Goal: Information Seeking & Learning: Understand process/instructions

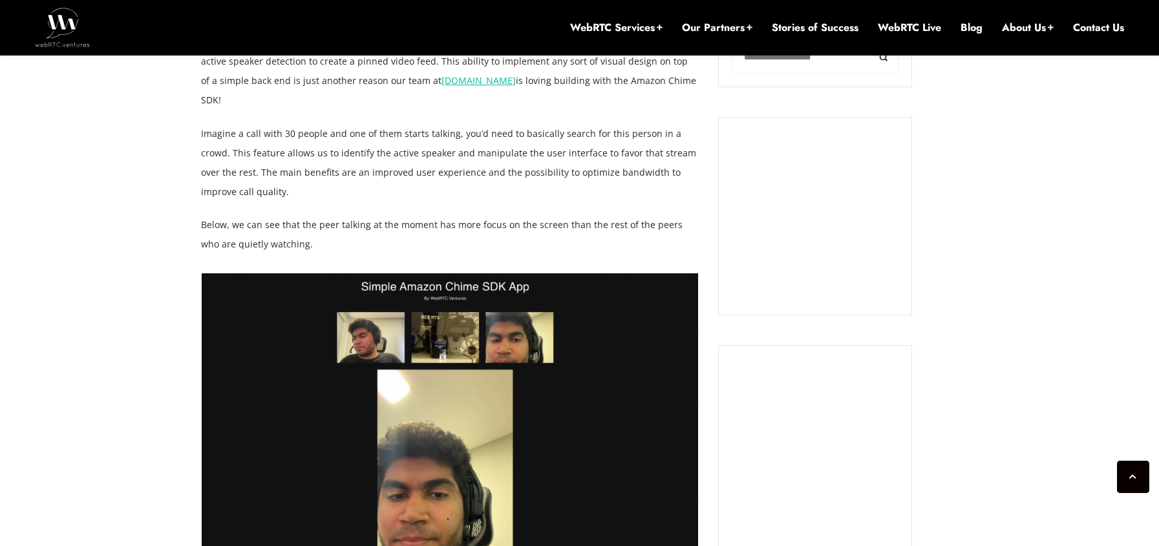
scroll to position [1174, 0]
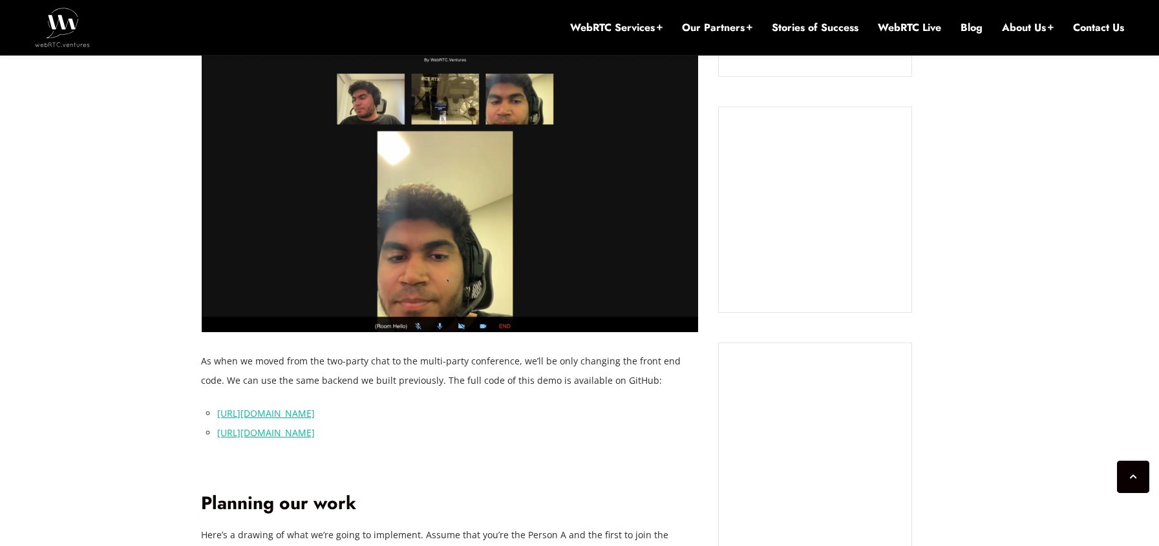
click at [315, 407] on link "[URL][DOMAIN_NAME]" at bounding box center [266, 413] width 98 height 12
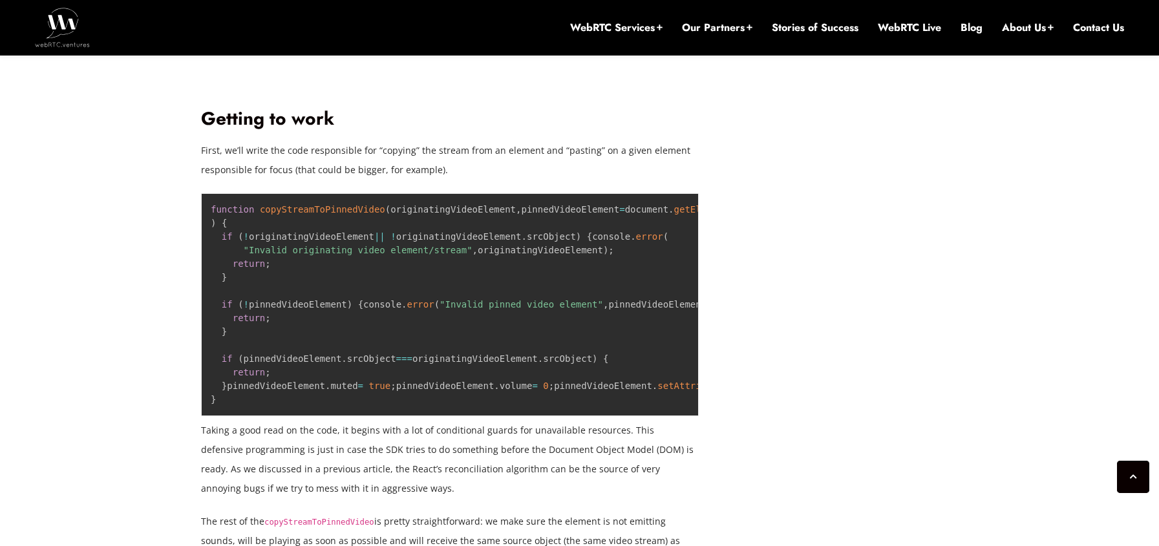
scroll to position [2236, 0]
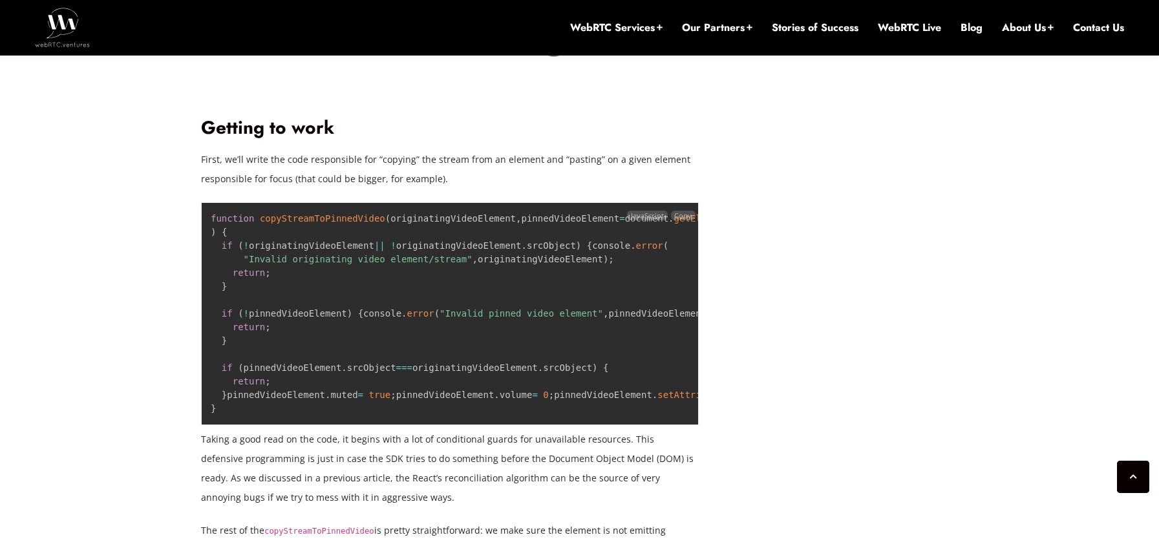
click at [292, 213] on span "copyStreamToPinnedVideo" at bounding box center [322, 218] width 125 height 10
click at [439, 287] on pre "function copyStreamToPinnedVideo ( originatingVideoElement , pinnedVideoElement…" at bounding box center [450, 313] width 498 height 223
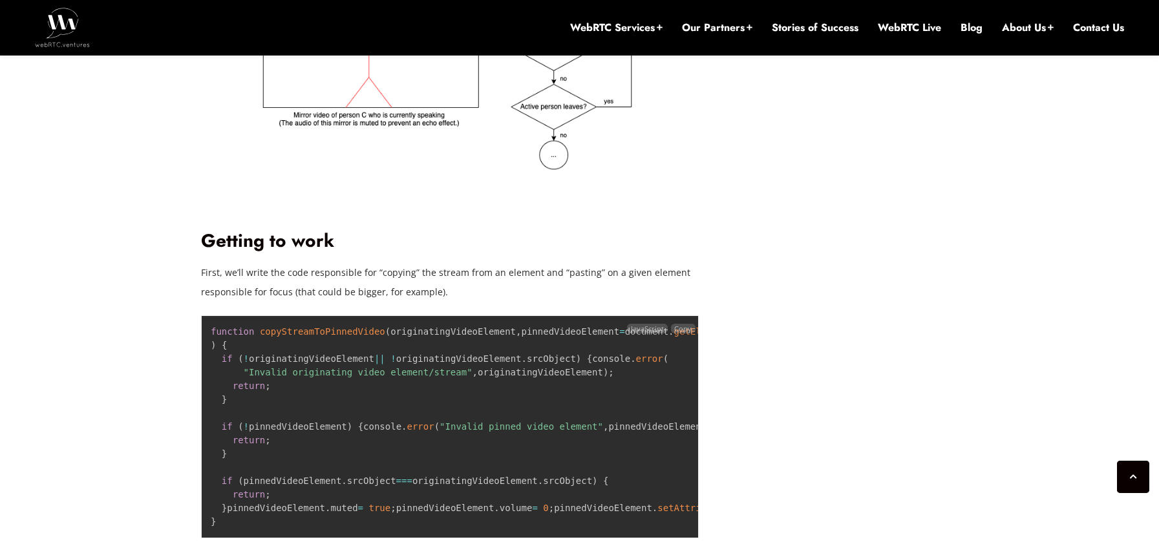
scroll to position [2125, 0]
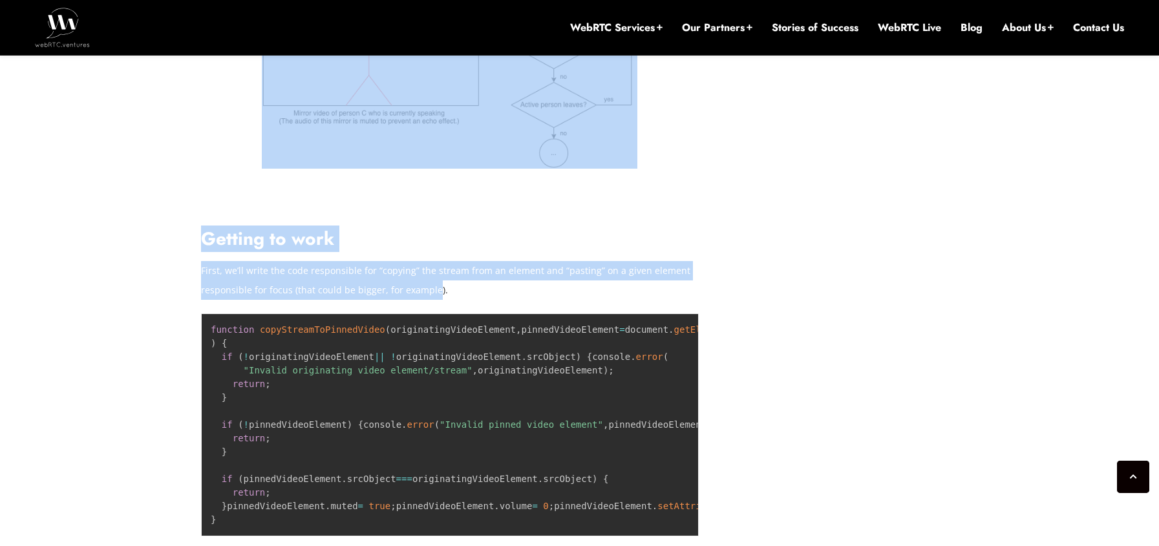
drag, startPoint x: 185, startPoint y: 228, endPoint x: 469, endPoint y: 263, distance: 285.9
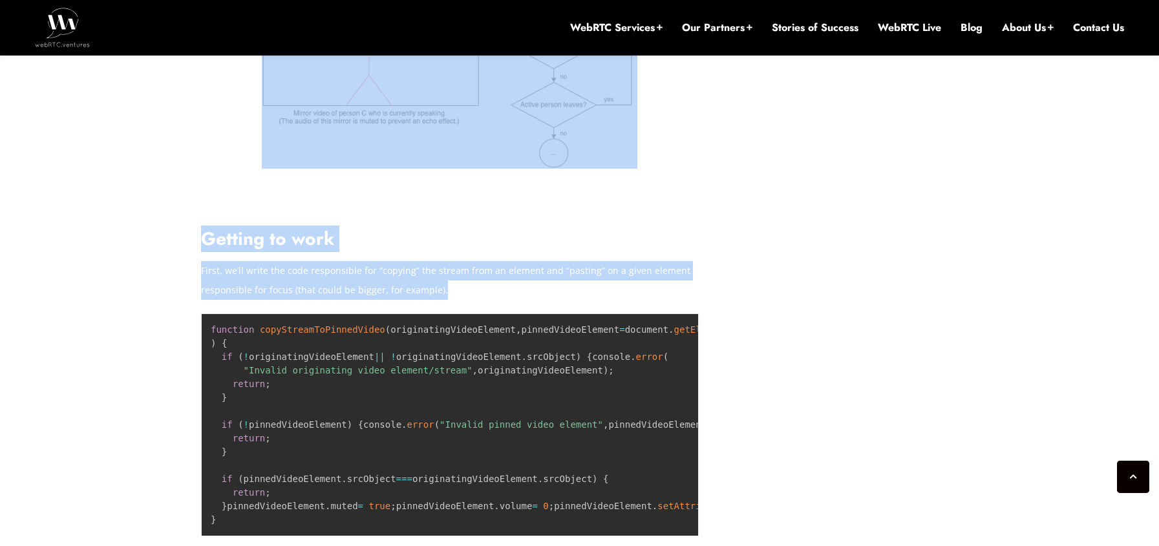
drag, startPoint x: 452, startPoint y: 262, endPoint x: 195, endPoint y: 228, distance: 258.8
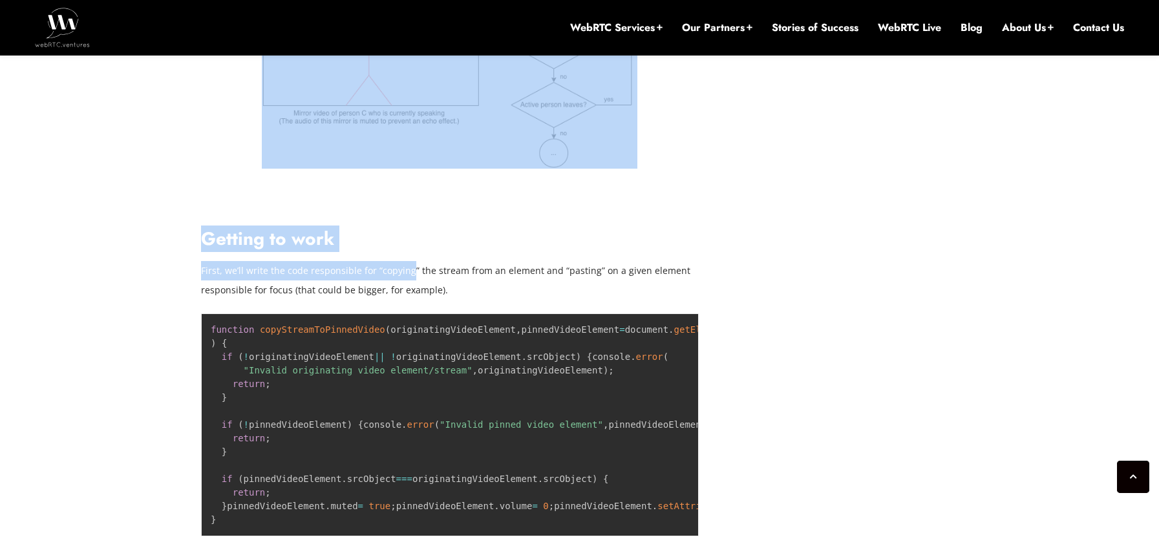
drag, startPoint x: 197, startPoint y: 229, endPoint x: 419, endPoint y: 235, distance: 222.4
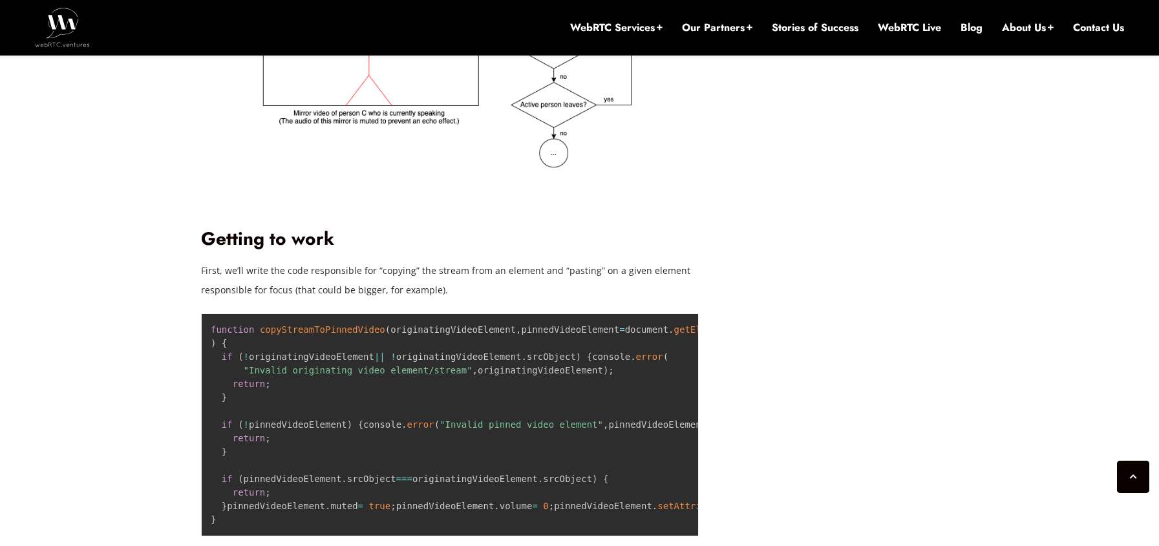
click at [465, 261] on p "First, we’ll write the code responsible for “copying” the stream from an elemen…" at bounding box center [450, 280] width 498 height 39
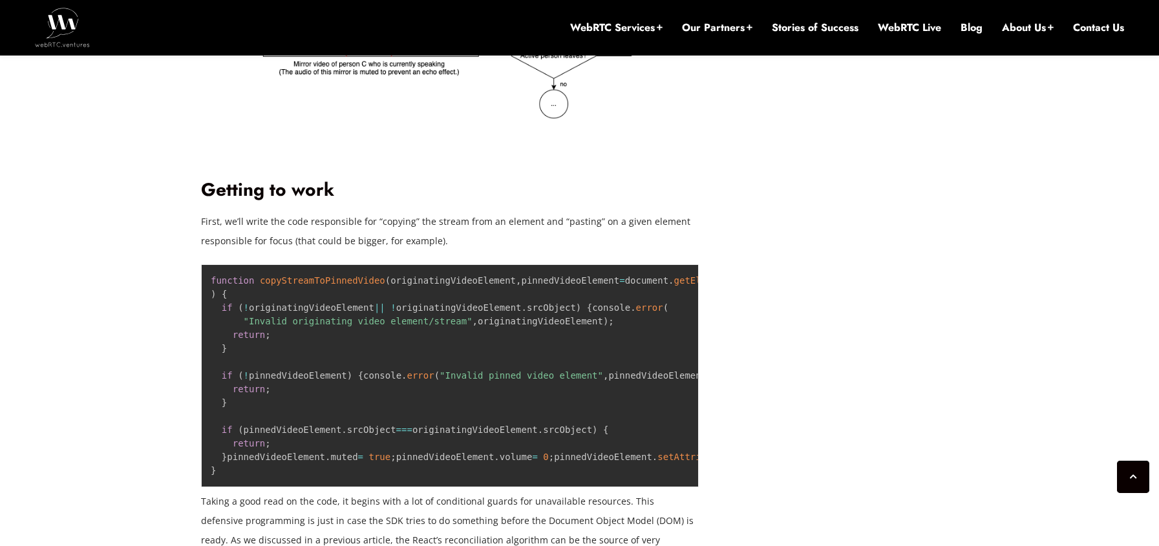
scroll to position [2313, 0]
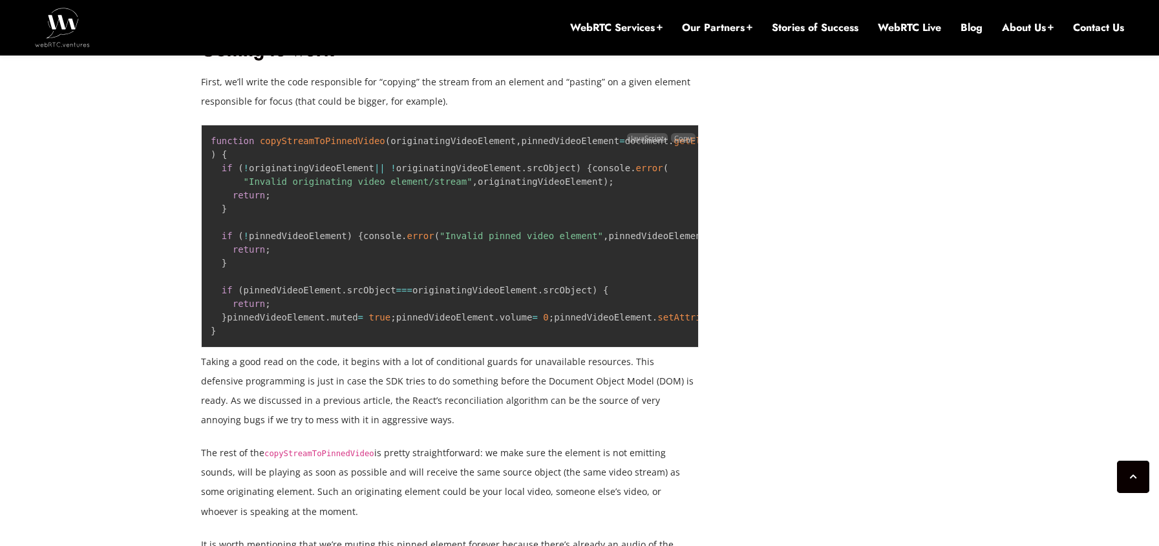
click at [799, 323] on span "createAttribute" at bounding box center [839, 317] width 81 height 10
click at [657, 323] on span "setAttributeNode" at bounding box center [700, 317] width 87 height 10
copy span "setAttributeNode"
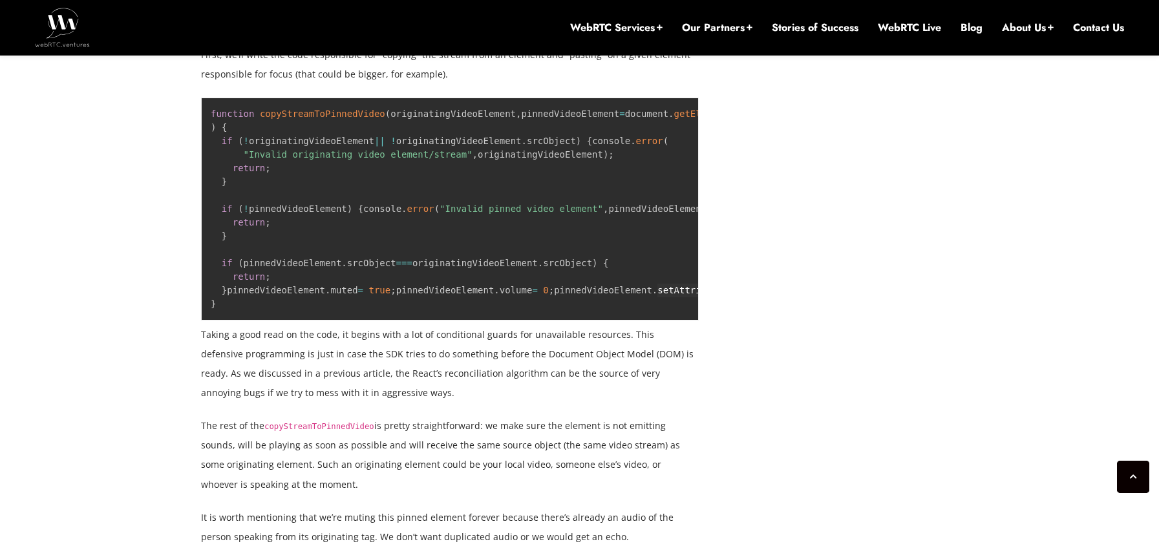
scroll to position [2318, 0]
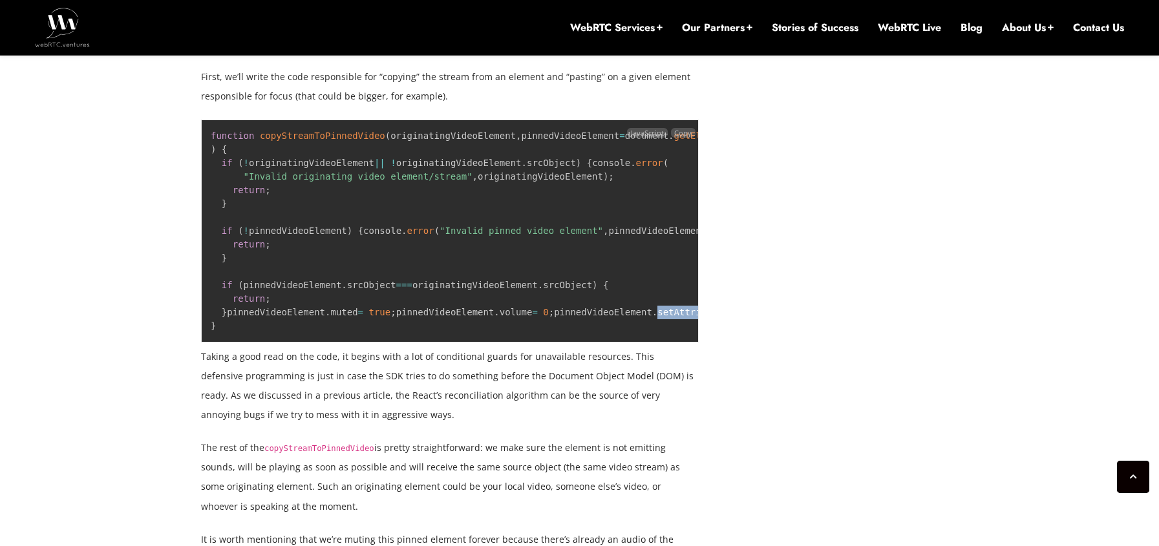
click at [339, 252] on pre "function copyStreamToPinnedVideo ( originatingVideoElement , pinnedVideoElement…" at bounding box center [450, 231] width 498 height 223
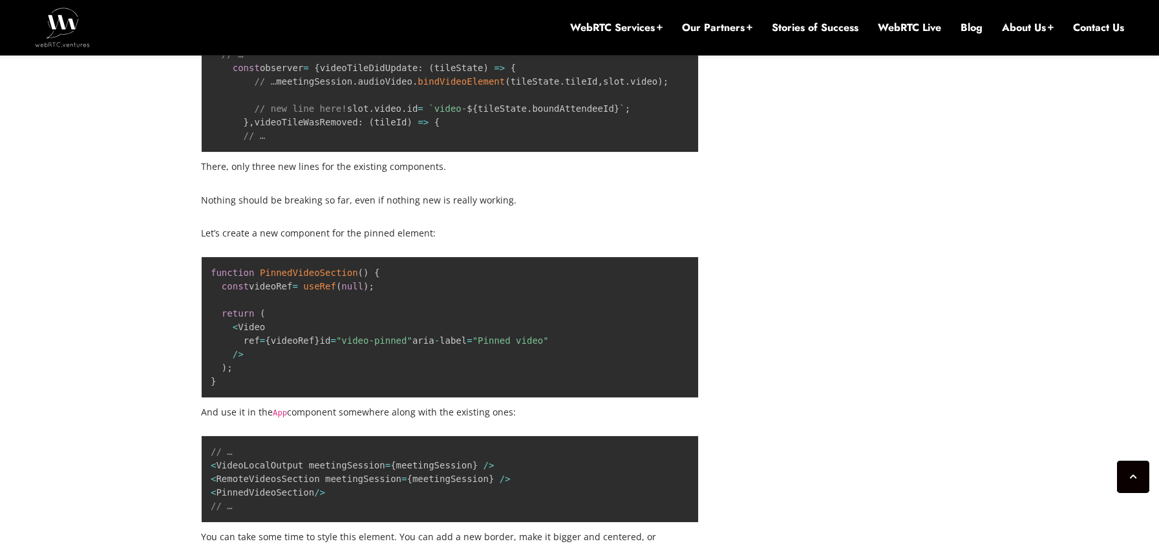
scroll to position [3238, 0]
